Goal: Check status

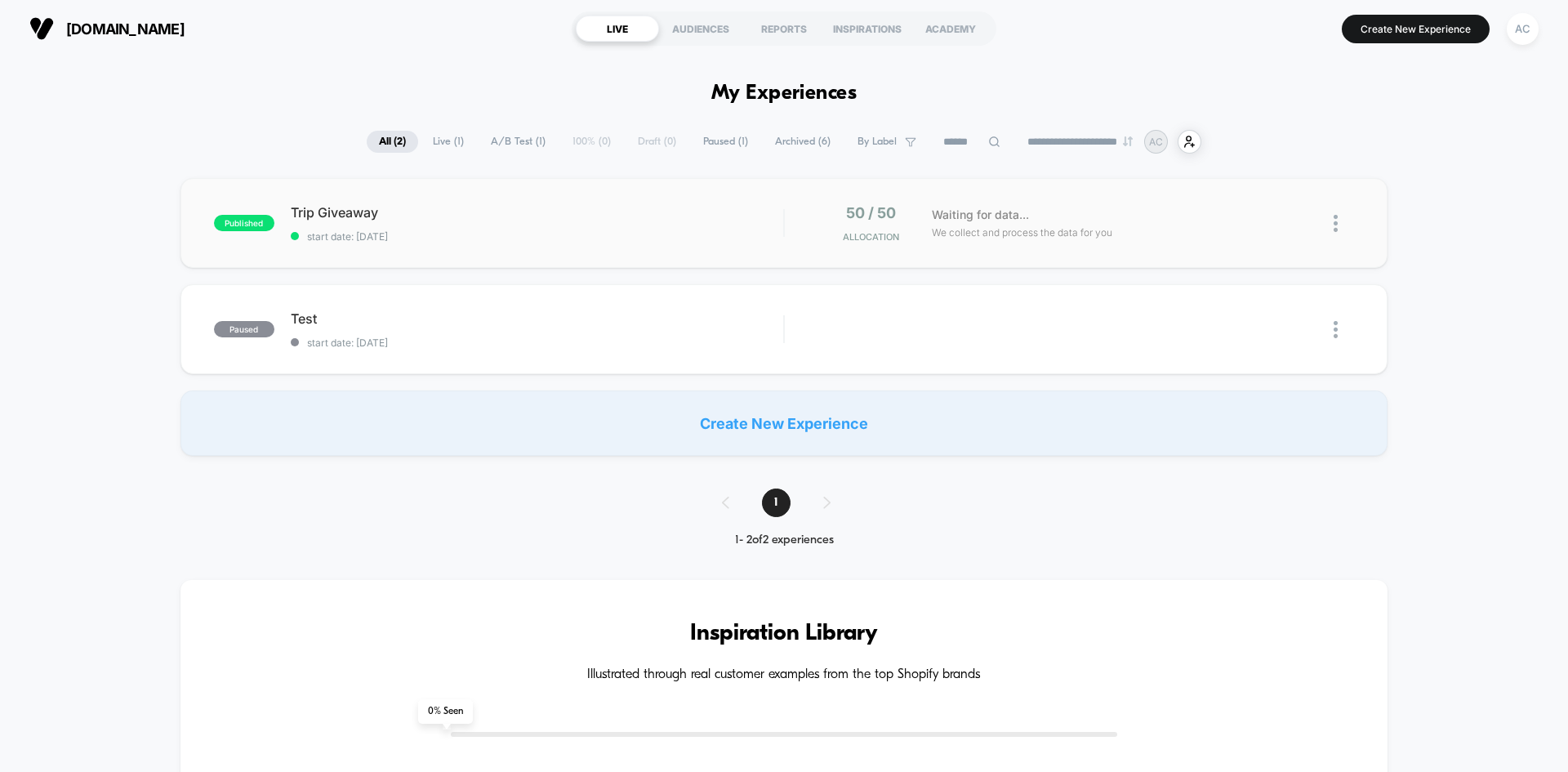
click at [569, 230] on span "start date: [DATE]" at bounding box center [537, 236] width 493 height 12
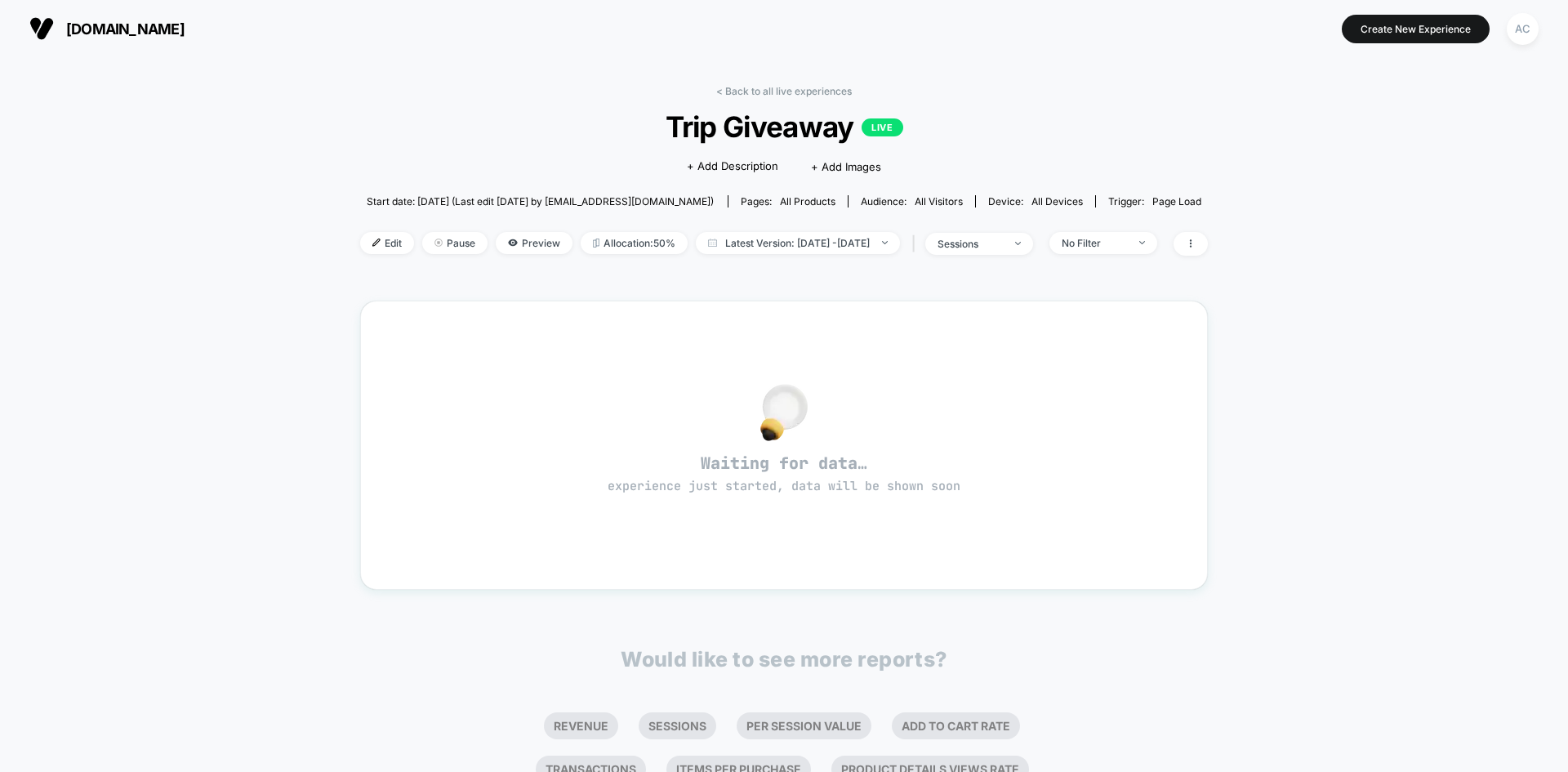
click at [725, 100] on div "< Back to all live experiences Trip Giveaway LIVE Click to edit experience deta…" at bounding box center [784, 180] width 848 height 191
click at [731, 87] on link "< Back to all live experiences" at bounding box center [784, 91] width 135 height 12
